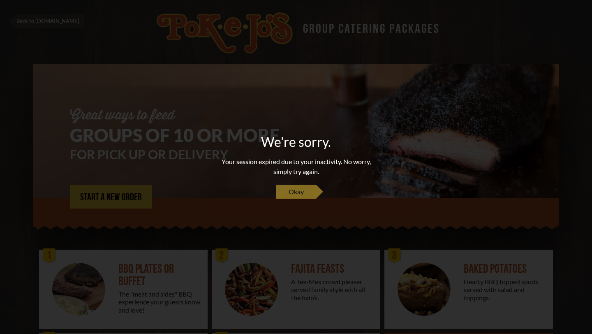
click at [312, 187] on link "Okay" at bounding box center [296, 192] width 40 height 14
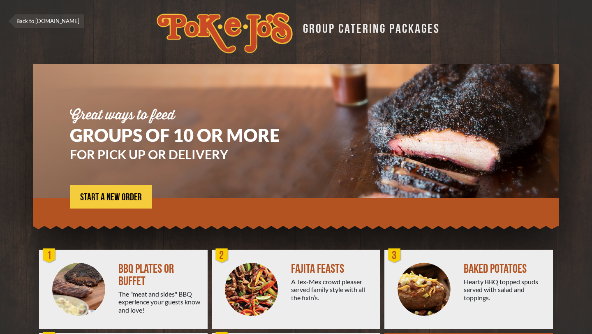
click at [199, 39] on img at bounding box center [225, 32] width 136 height 41
click at [188, 22] on img at bounding box center [225, 32] width 136 height 41
click at [122, 205] on link "START A NEW ORDER" at bounding box center [111, 196] width 82 height 23
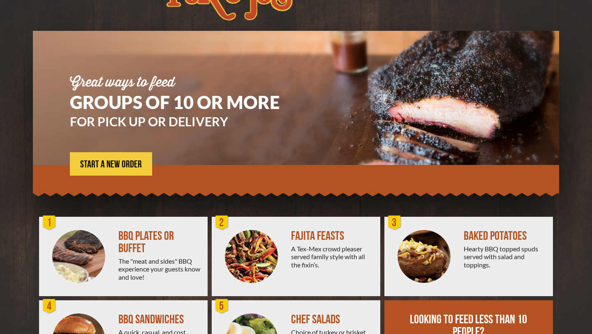
scroll to position [34, 0]
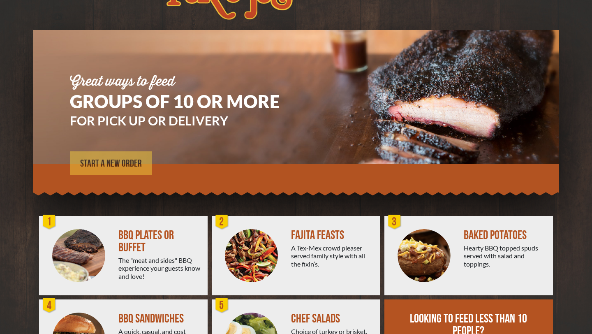
click at [132, 168] on span "START A NEW ORDER" at bounding box center [111, 164] width 62 height 10
